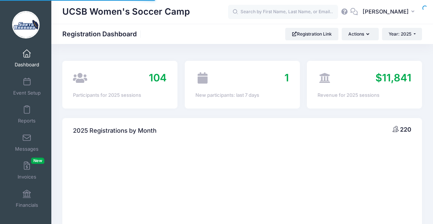
select select
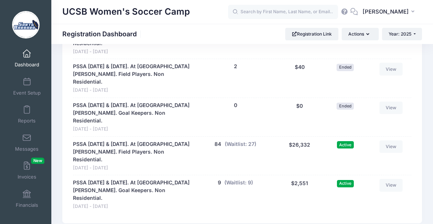
scroll to position [700, 0]
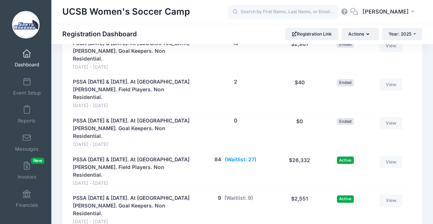
click at [240, 156] on button "(Waitlist: 27)" at bounding box center [241, 160] width 32 height 8
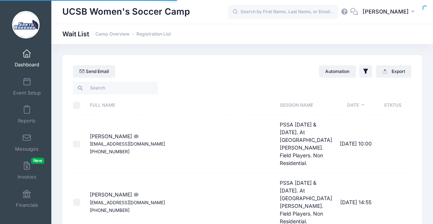
select select "50"
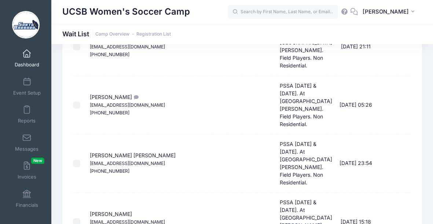
scroll to position [1033, 0]
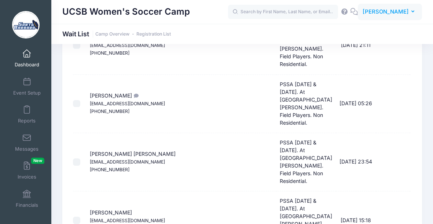
click at [412, 12] on icon "button" at bounding box center [414, 12] width 6 height 0
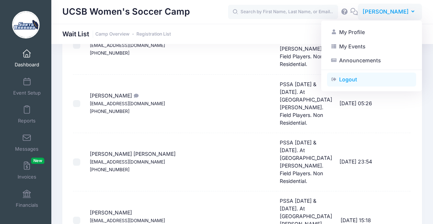
click at [352, 78] on link "Logout" at bounding box center [371, 80] width 89 height 14
